Goal: Navigation & Orientation: Find specific page/section

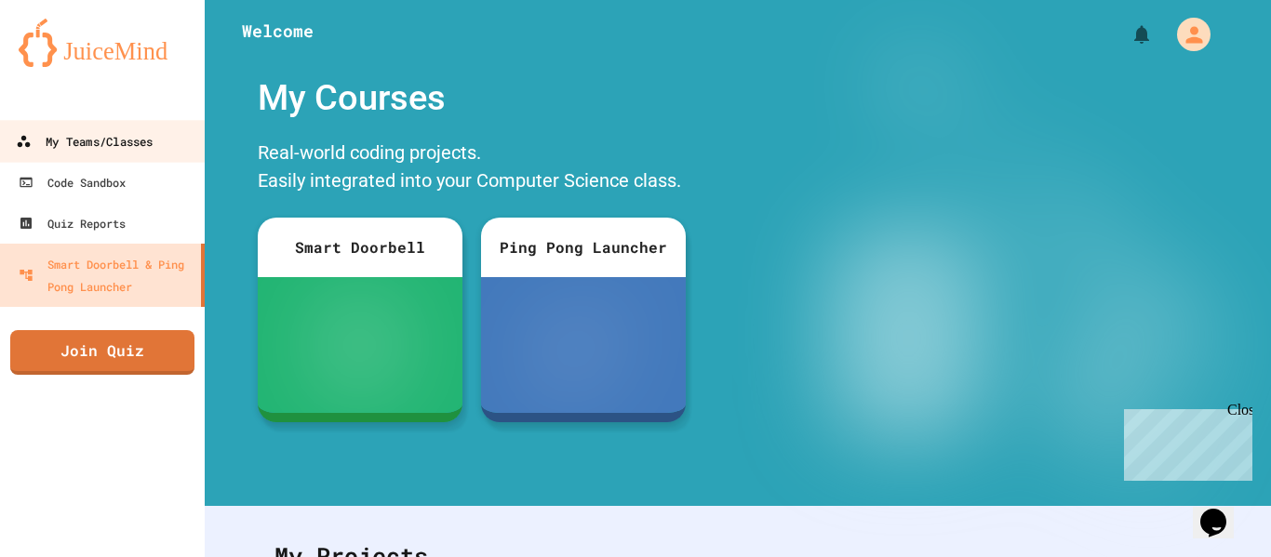
click at [43, 146] on div "My Teams/Classes" at bounding box center [84, 141] width 137 height 23
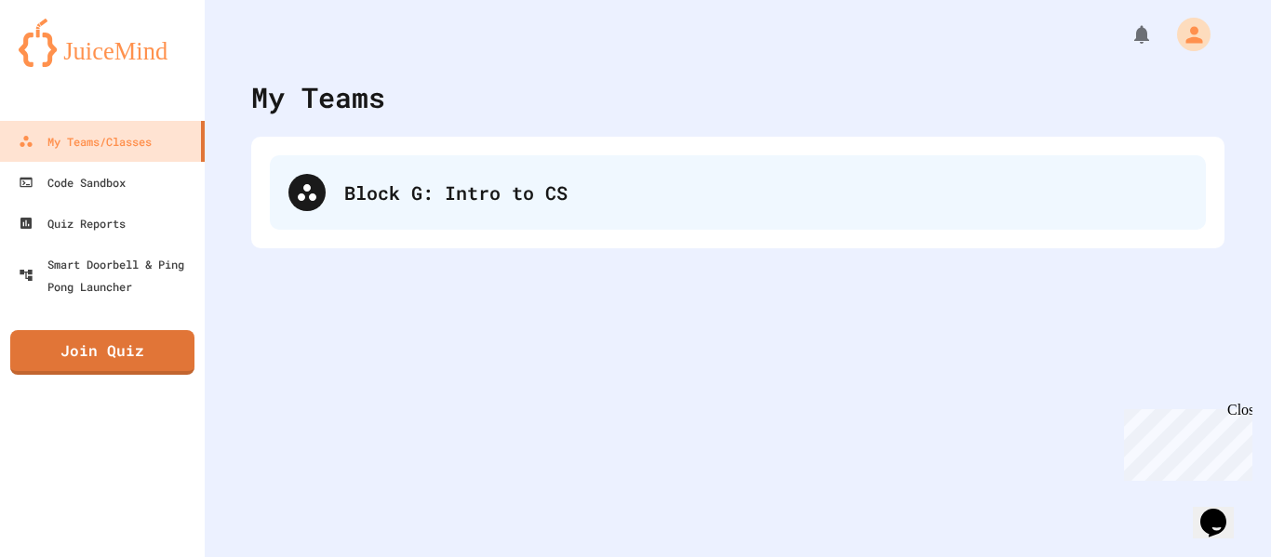
click at [301, 188] on icon at bounding box center [307, 192] width 22 height 22
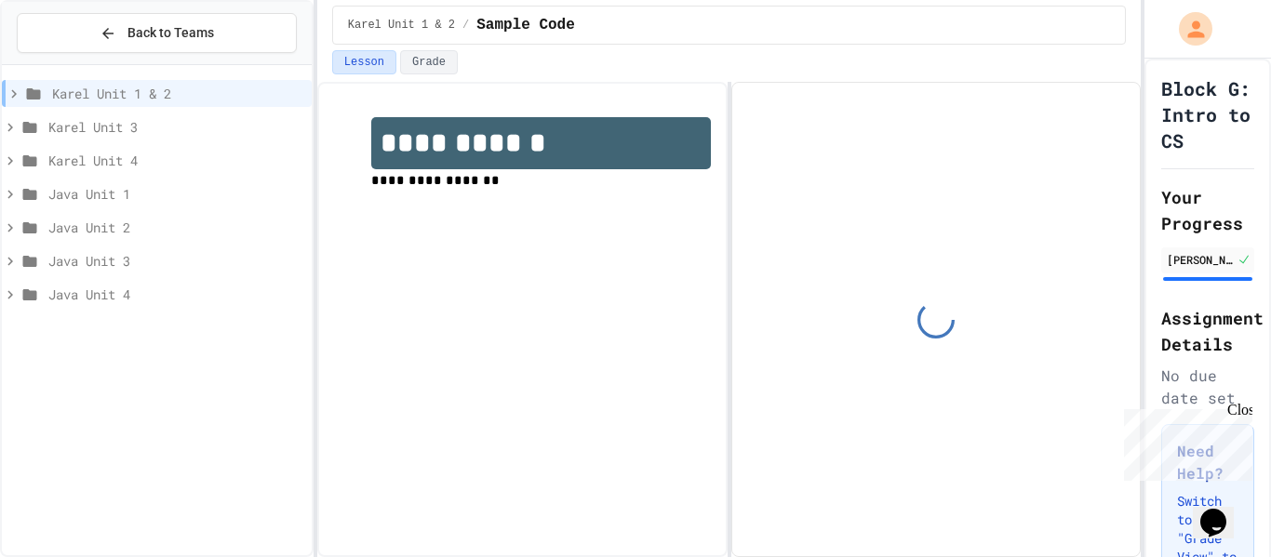
click at [86, 311] on div "Java Unit 4" at bounding box center [157, 297] width 310 height 33
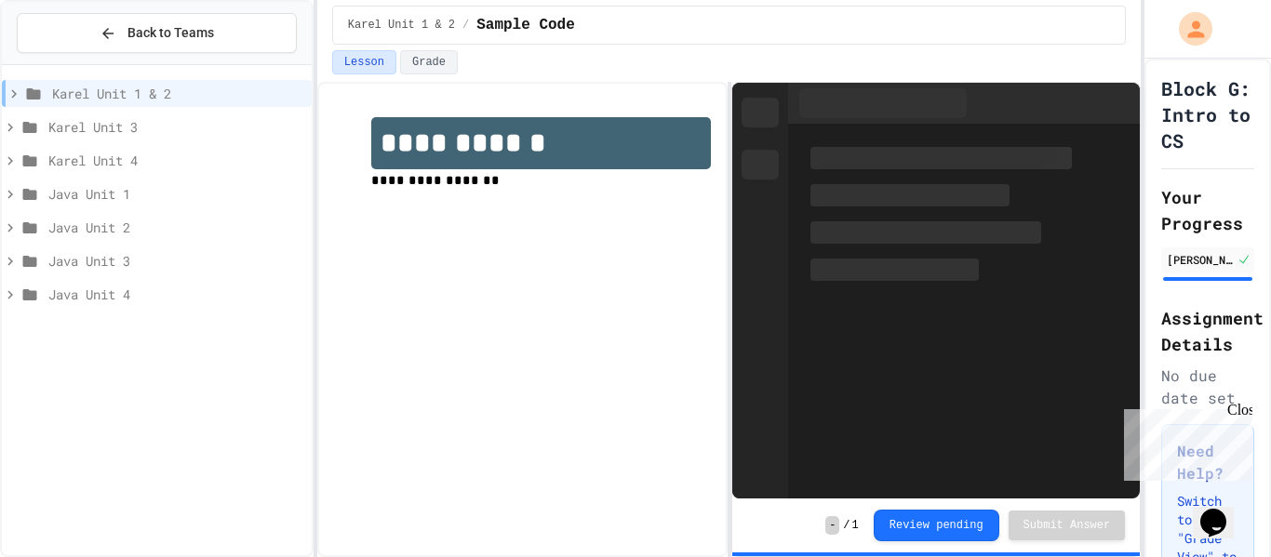
click at [123, 296] on span "Java Unit 4" at bounding box center [176, 295] width 256 height 20
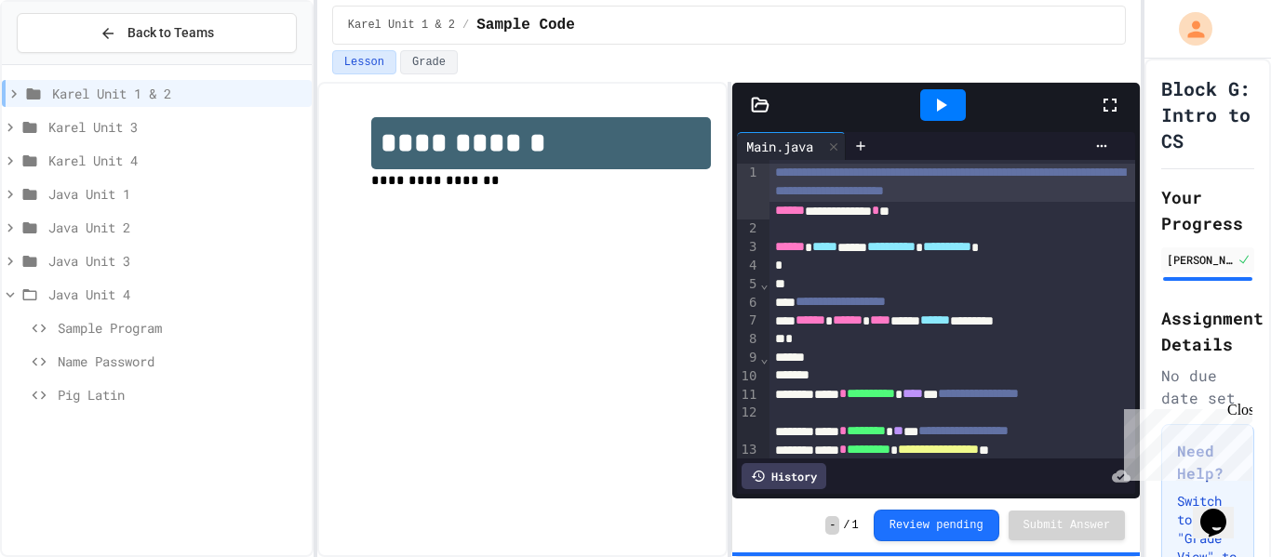
click at [111, 356] on span "Name Password" at bounding box center [181, 362] width 246 height 20
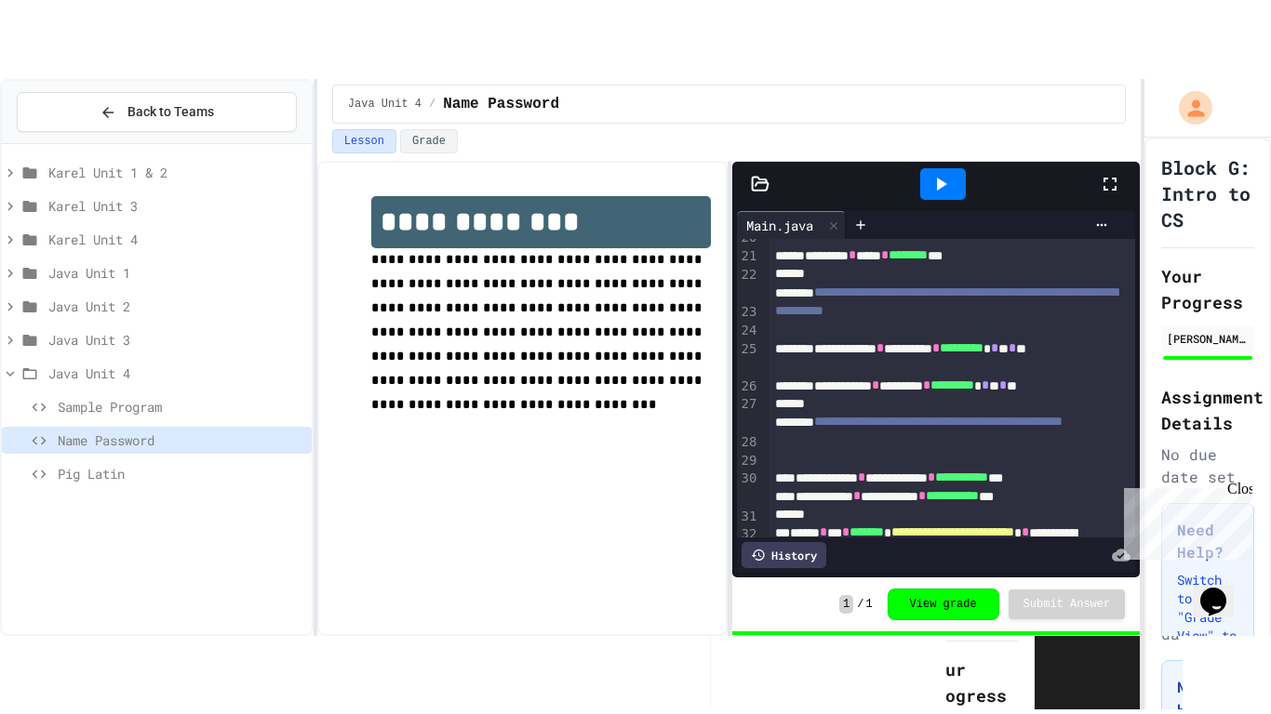
scroll to position [544, 0]
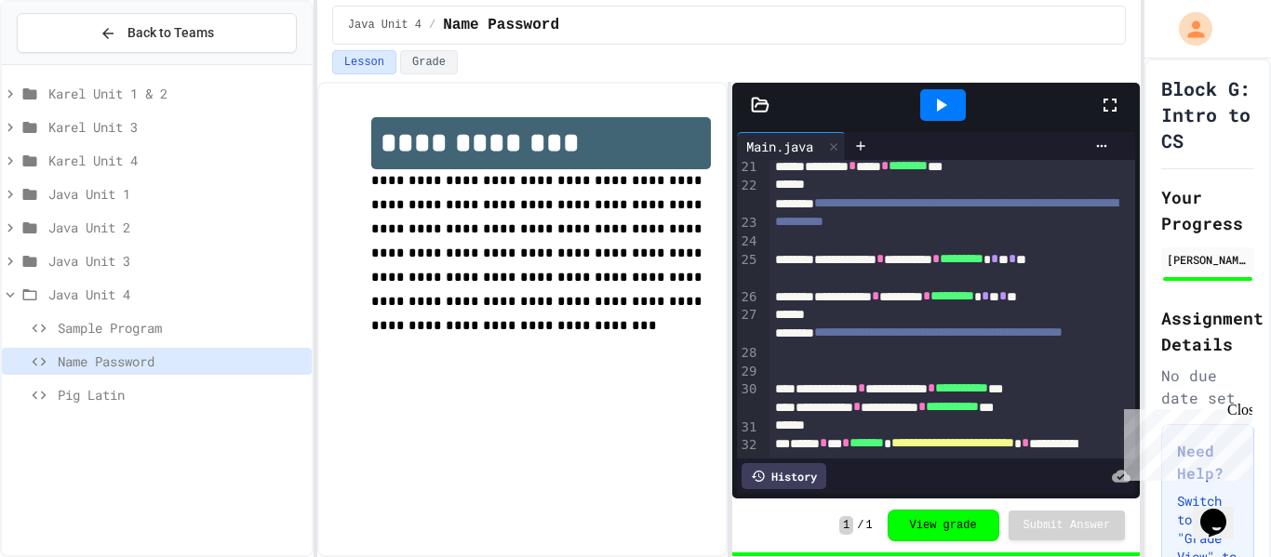
click at [1113, 110] on icon at bounding box center [1109, 105] width 13 height 13
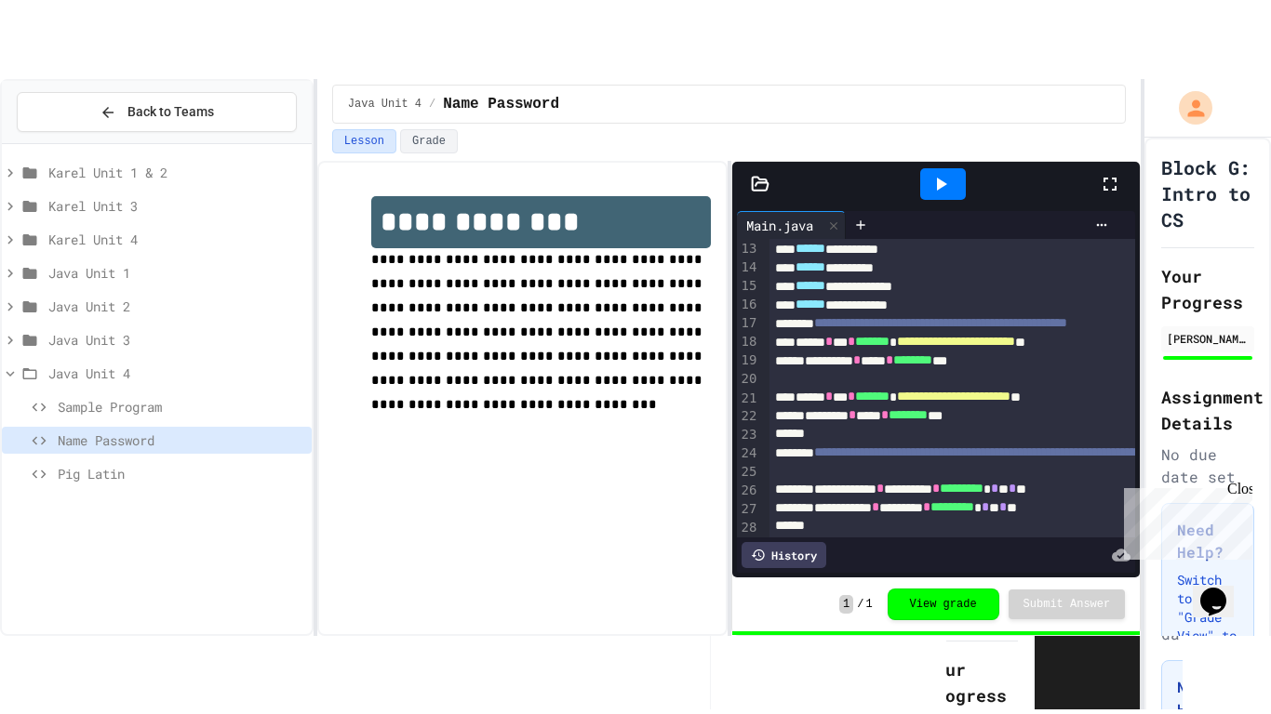
scroll to position [354, 0]
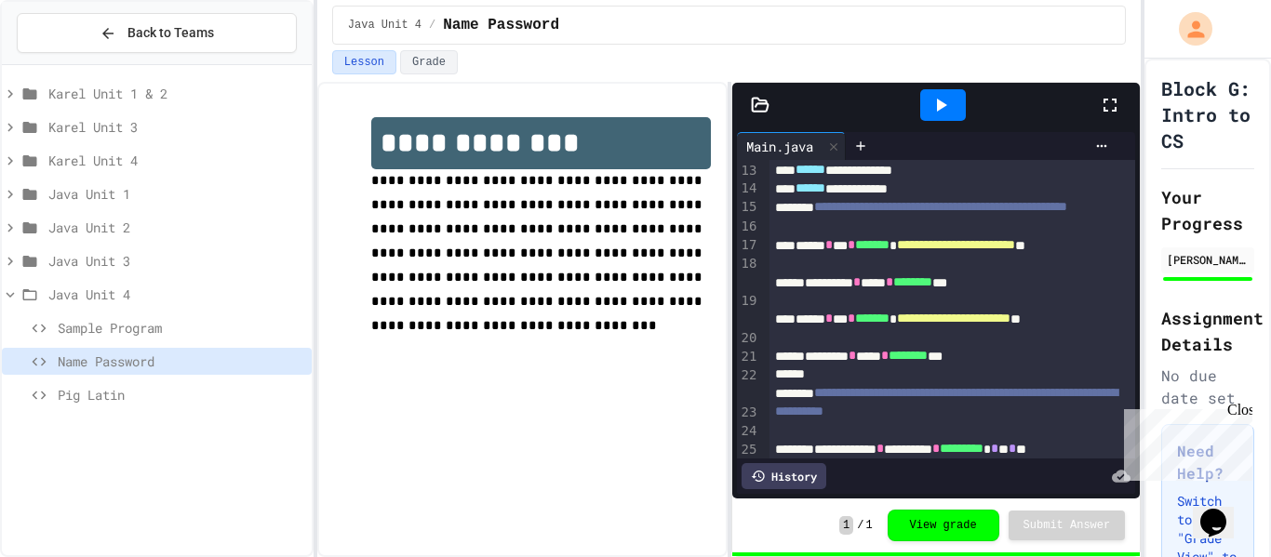
click at [128, 240] on div "Java Unit 2" at bounding box center [157, 227] width 310 height 27
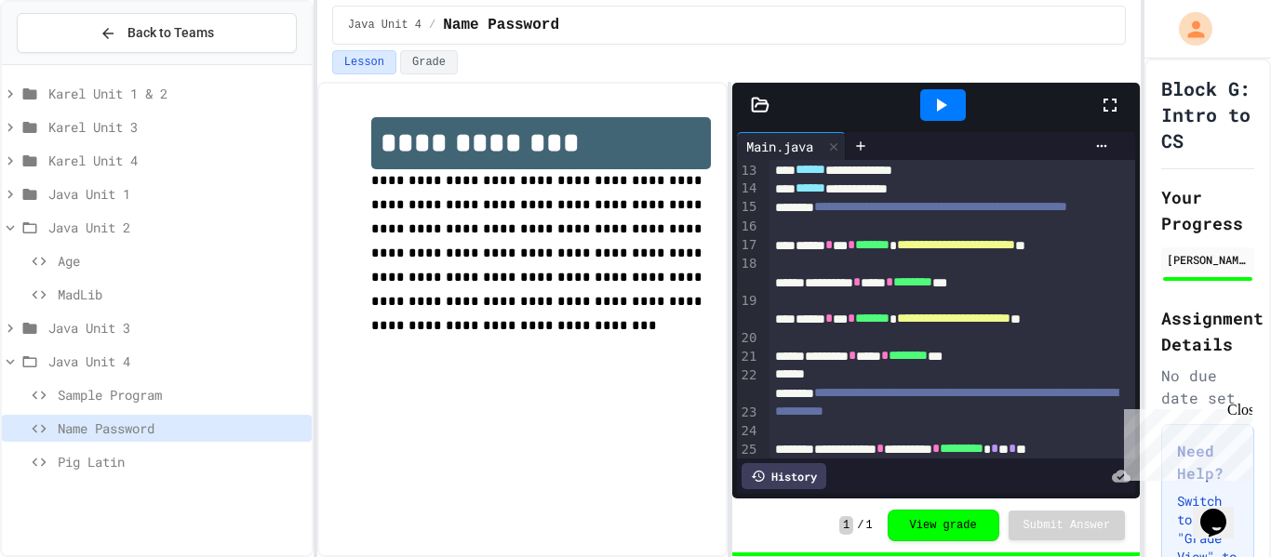
click at [91, 291] on span "MadLib" at bounding box center [181, 295] width 246 height 20
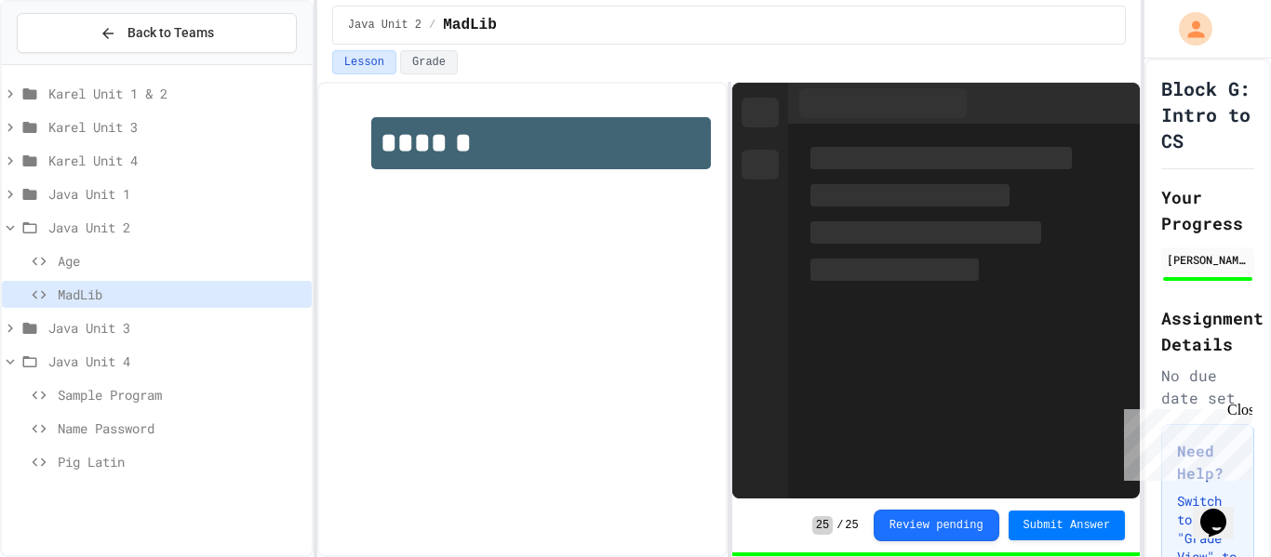
click at [111, 331] on span "Java Unit 3" at bounding box center [176, 328] width 256 height 20
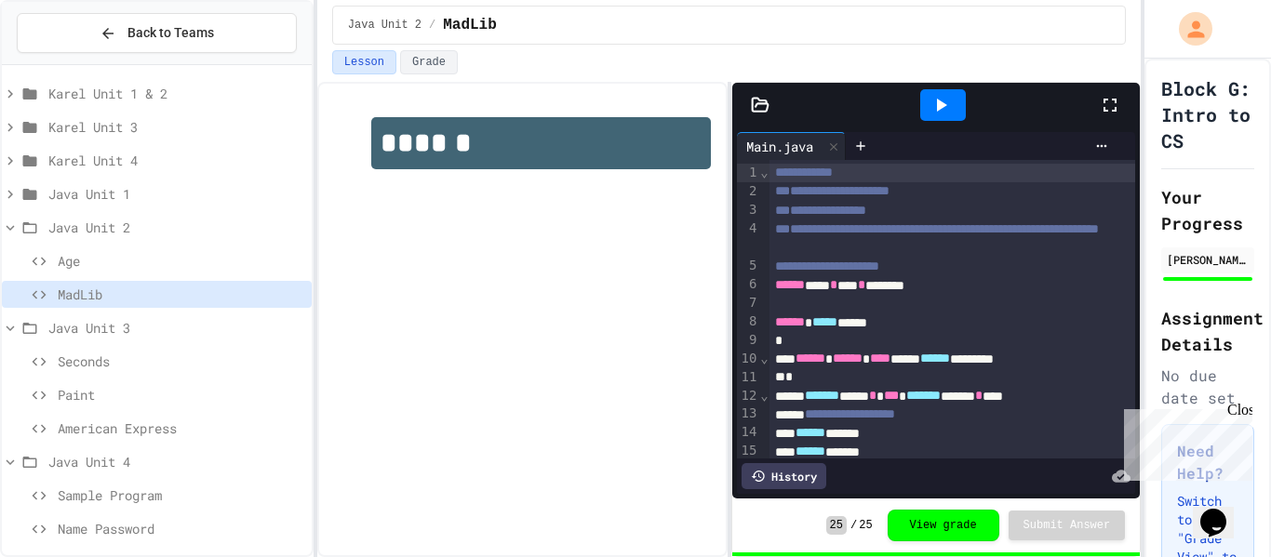
click at [99, 353] on span "Seconds" at bounding box center [181, 362] width 246 height 20
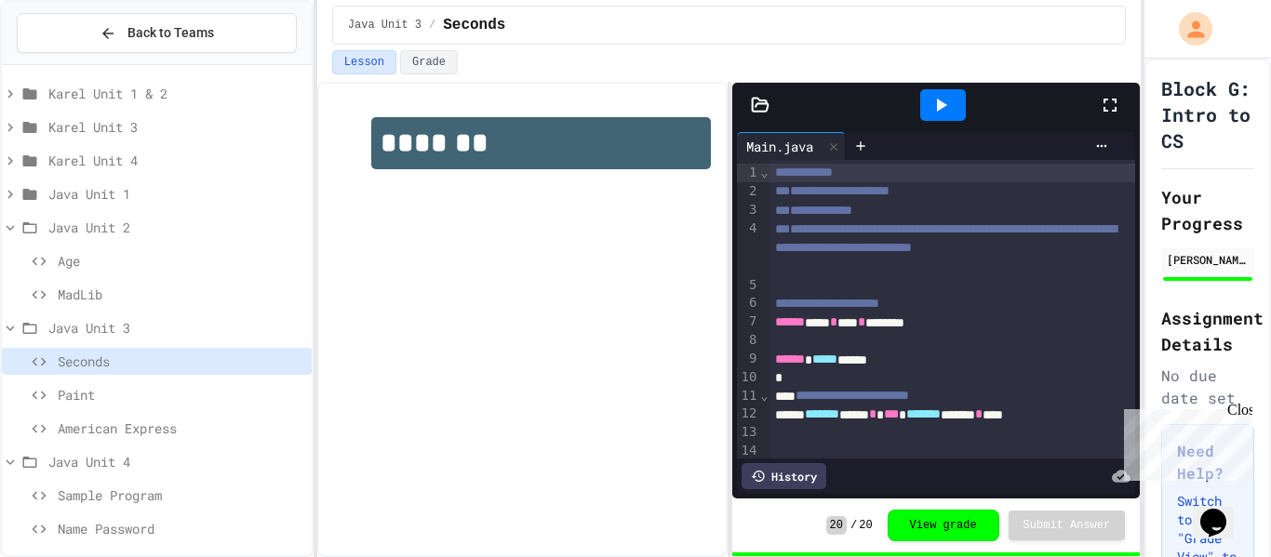
click at [1113, 105] on icon at bounding box center [1110, 105] width 22 height 22
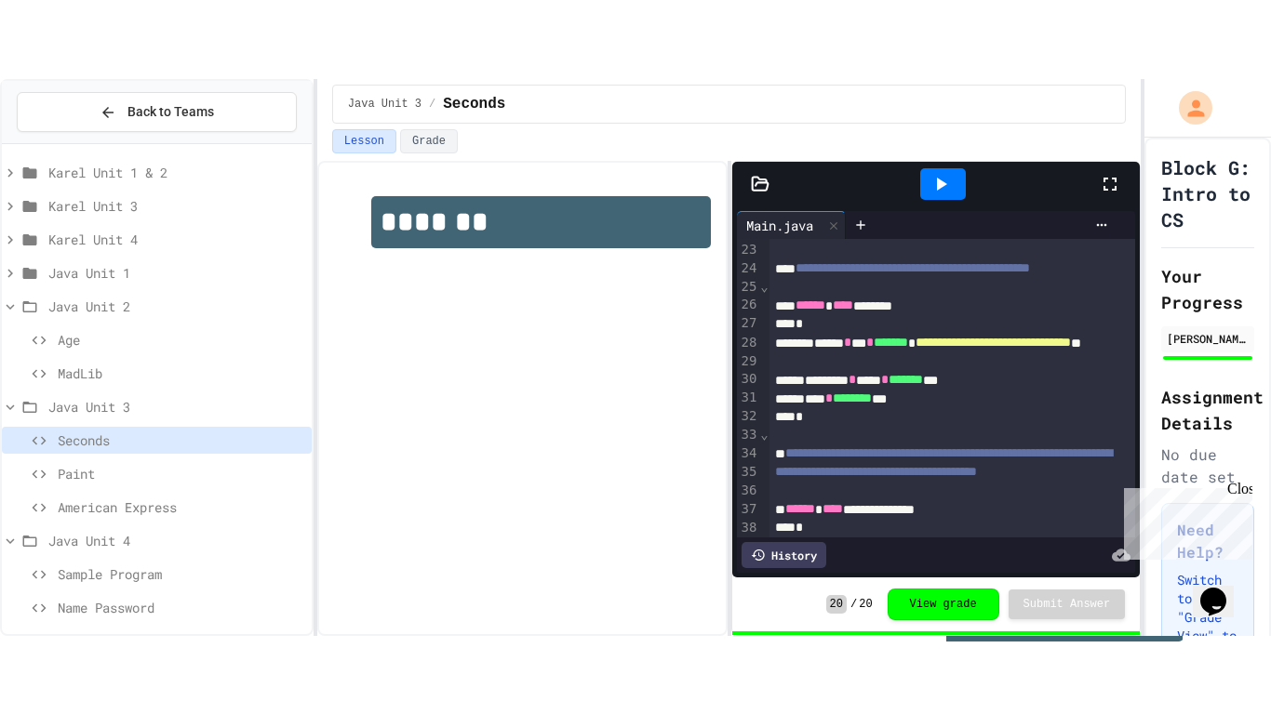
scroll to position [447, 0]
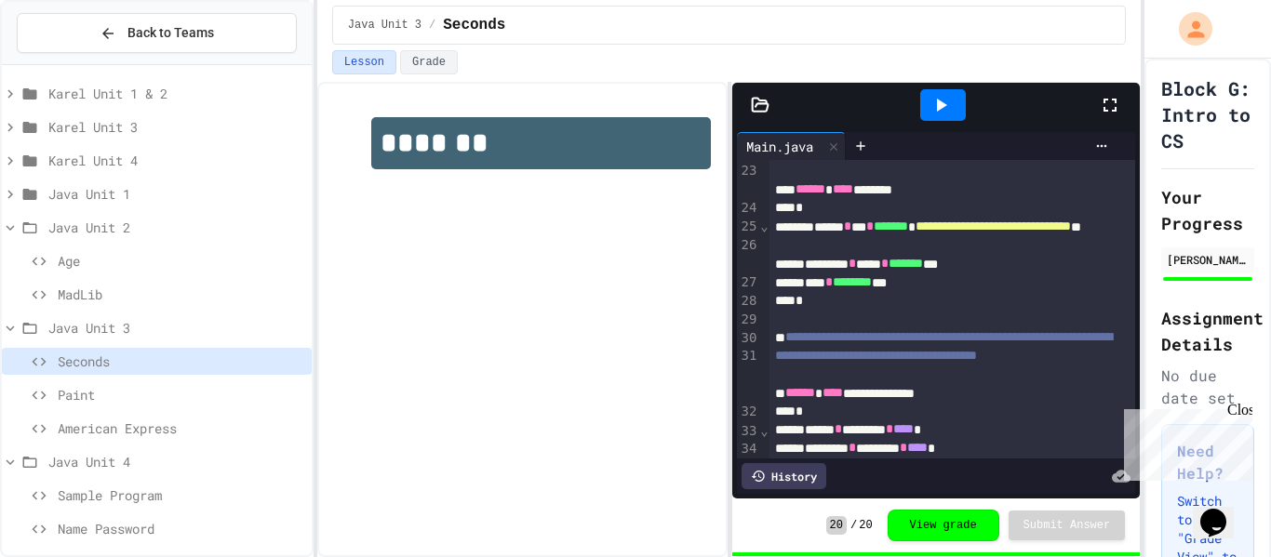
click at [147, 433] on span "American Express" at bounding box center [181, 429] width 246 height 20
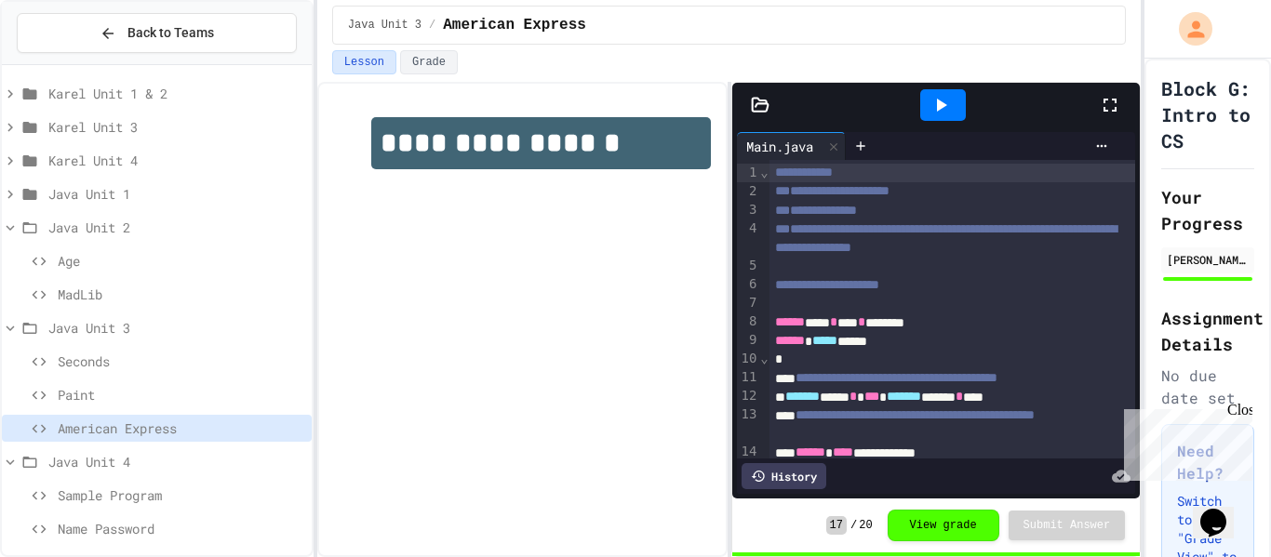
click at [1112, 114] on icon at bounding box center [1110, 105] width 22 height 22
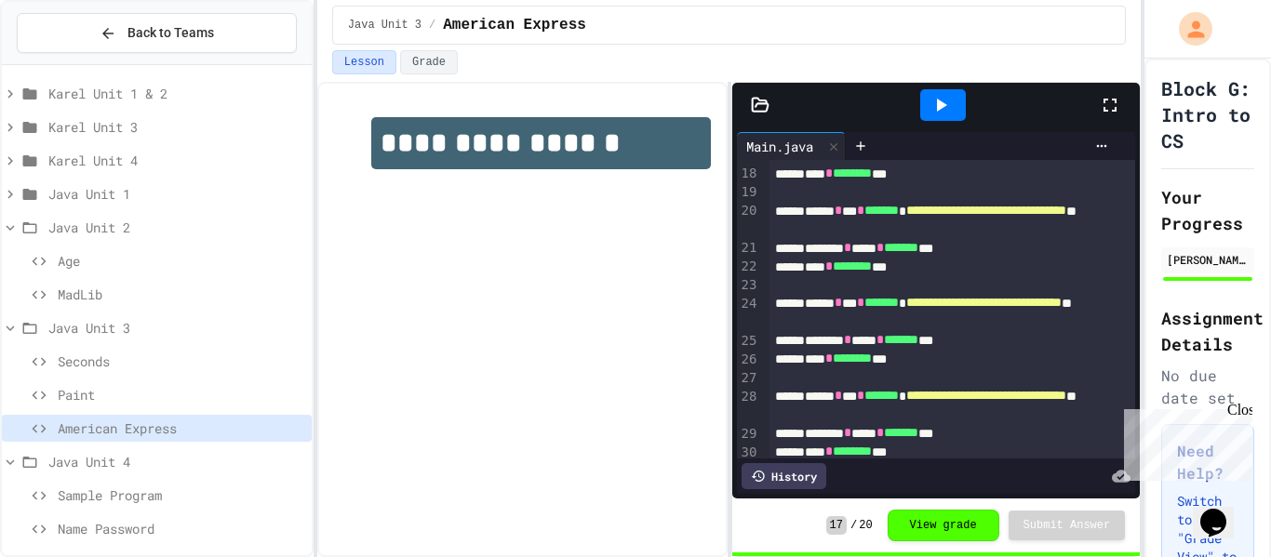
scroll to position [372, 0]
